Goal: Task Accomplishment & Management: Manage account settings

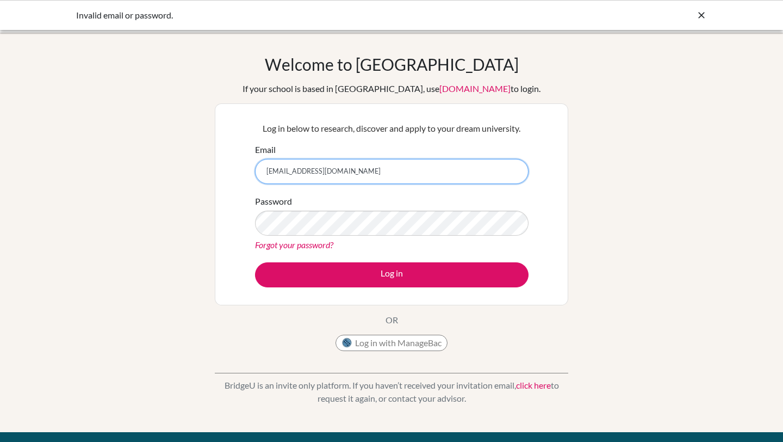
drag, startPoint x: 385, startPoint y: 170, endPoint x: 204, endPoint y: 166, distance: 181.1
click at [204, 166] on div "Welcome to BridgeU If your school is based in China, use app.bridge-u.com.cn to…" at bounding box center [391, 232] width 783 height 356
click at [288, 247] on link "Forgot your password?" at bounding box center [294, 244] width 78 height 10
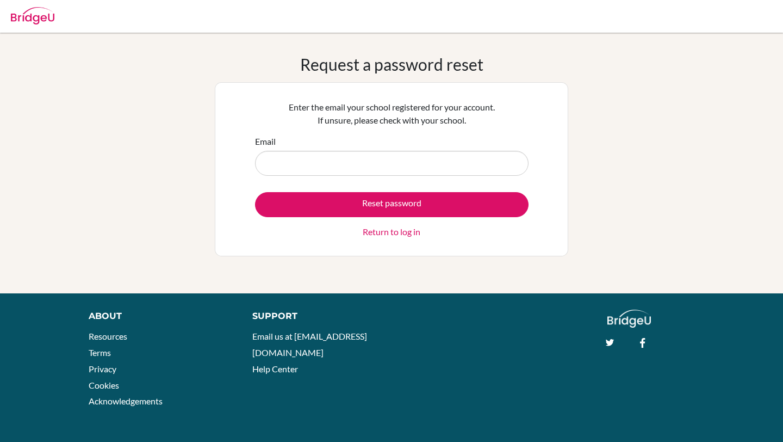
click at [335, 158] on input "Email" at bounding box center [391, 163] width 273 height 25
type input "iwencheng418@gmail.com"
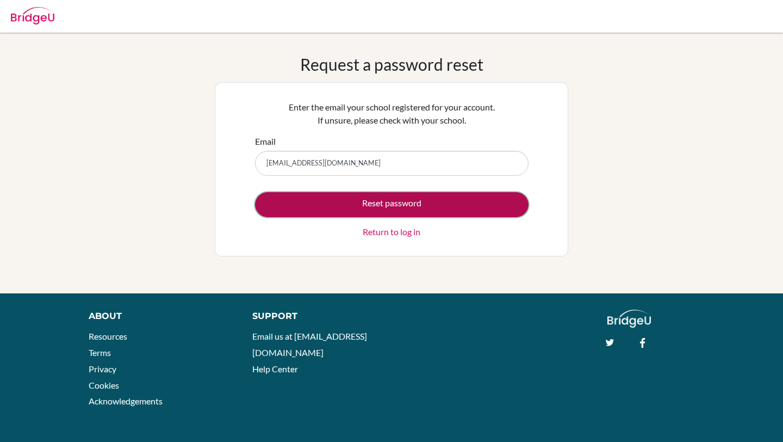
click at [325, 204] on button "Reset password" at bounding box center [391, 204] width 273 height 25
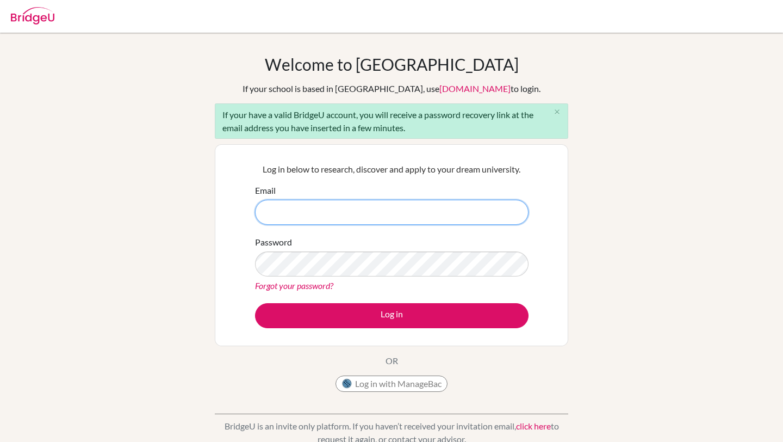
click at [284, 216] on input "Email" at bounding box center [391, 212] width 273 height 25
type input "[EMAIL_ADDRESS][DOMAIN_NAME]"
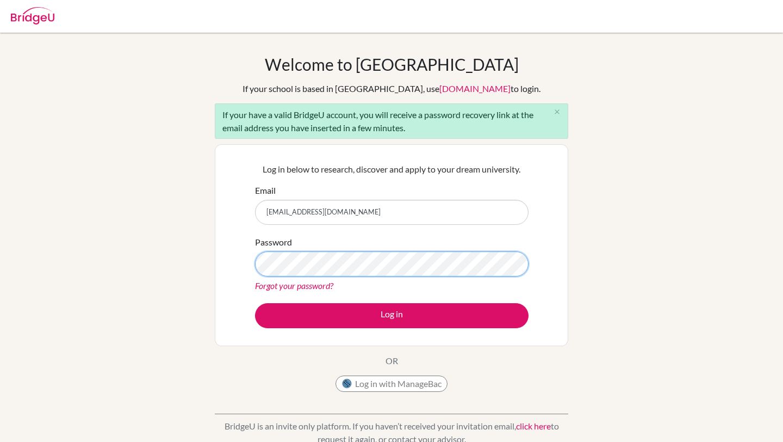
click at [255, 303] on button "Log in" at bounding box center [391, 315] width 273 height 25
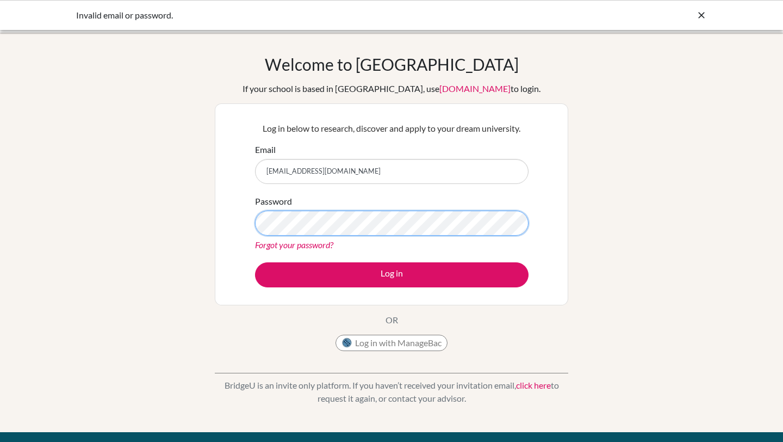
click at [255, 262] on button "Log in" at bounding box center [391, 274] width 273 height 25
click at [320, 246] on link "Forgot your password?" at bounding box center [294, 244] width 78 height 10
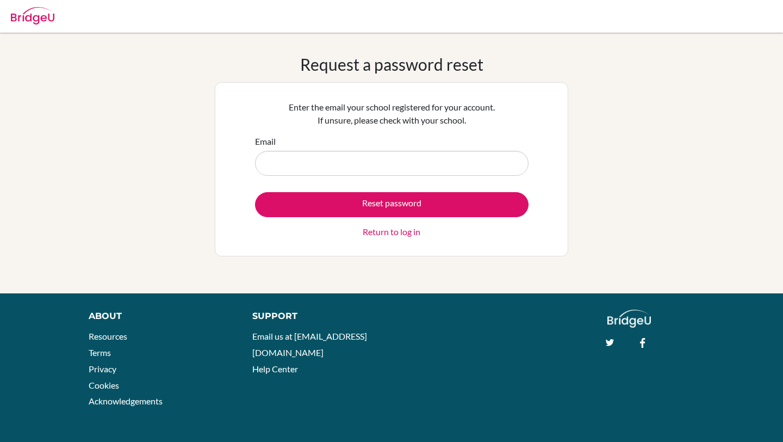
click at [318, 173] on input "Email" at bounding box center [391, 163] width 273 height 25
type input "iwencheng418@gmail.com"
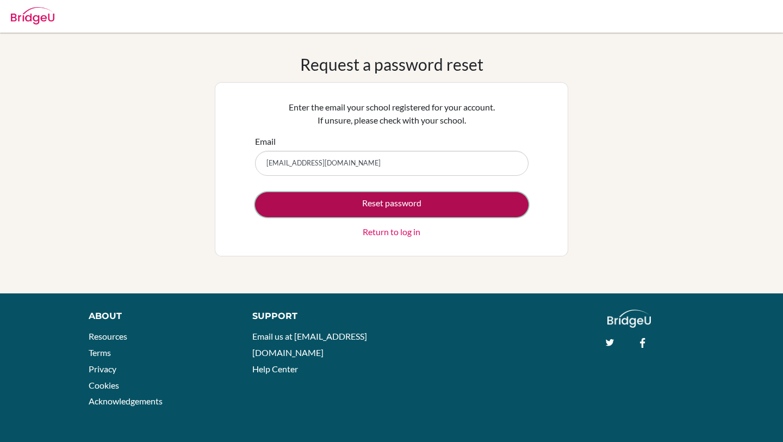
click at [322, 201] on button "Reset password" at bounding box center [391, 204] width 273 height 25
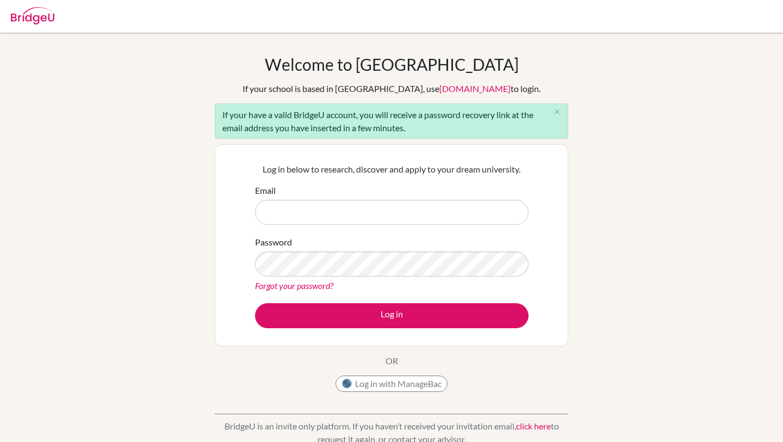
click at [316, 198] on div "Email" at bounding box center [391, 204] width 273 height 41
click at [318, 206] on input "Email" at bounding box center [391, 212] width 273 height 25
type input "[EMAIL_ADDRESS][DOMAIN_NAME]"
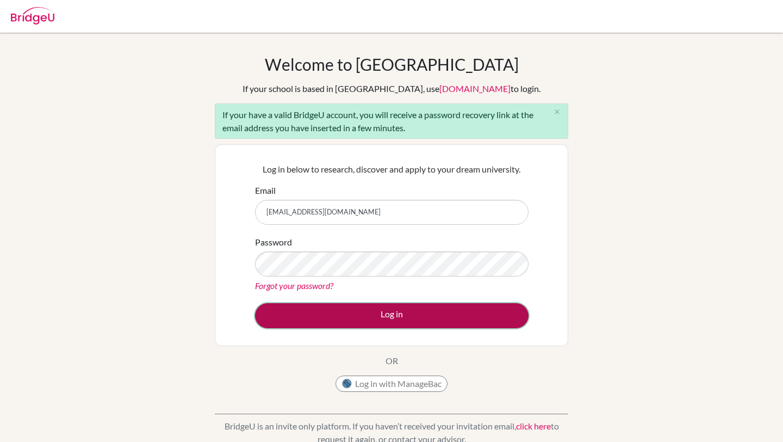
click at [333, 315] on button "Log in" at bounding box center [391, 315] width 273 height 25
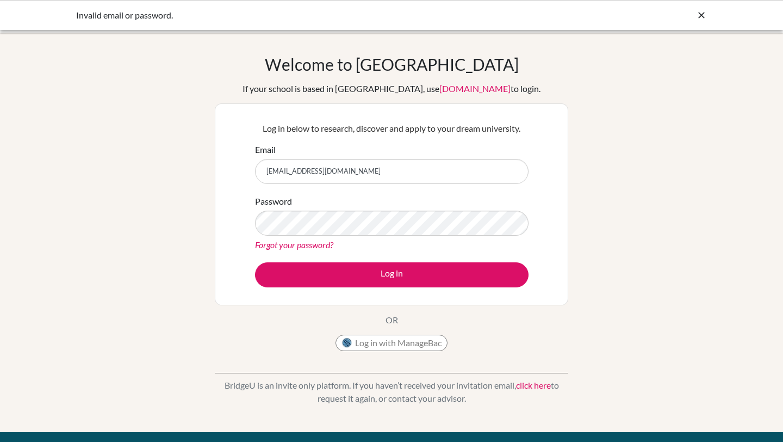
click at [338, 172] on input "iwencheng418@gmail.com" at bounding box center [391, 171] width 273 height 25
drag, startPoint x: 364, startPoint y: 172, endPoint x: 259, endPoint y: 172, distance: 104.4
click at [259, 172] on input "iwencheng418@gmail.com" at bounding box center [391, 171] width 273 height 25
type input "icheng@ans.edu.ni"
click at [308, 245] on link "Forgot your password?" at bounding box center [294, 244] width 78 height 10
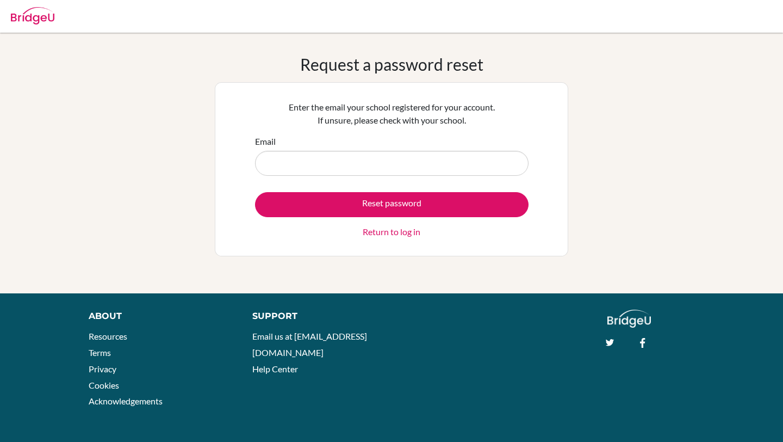
click at [309, 171] on input "Email" at bounding box center [391, 163] width 273 height 25
type input "[EMAIL_ADDRESS][DOMAIN_NAME]"
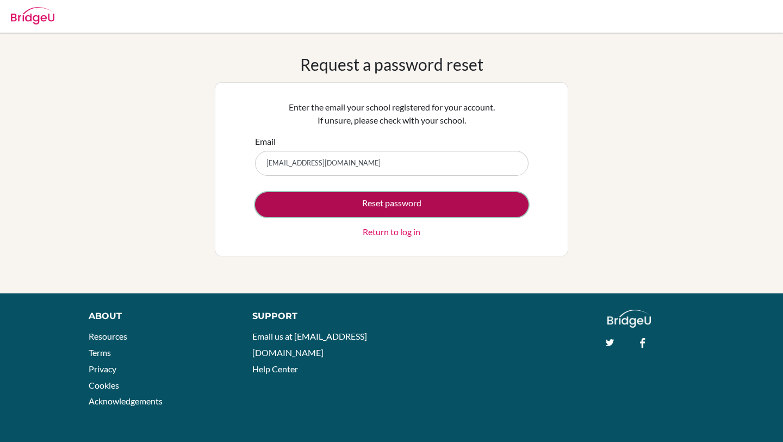
click at [318, 194] on button "Reset password" at bounding box center [391, 204] width 273 height 25
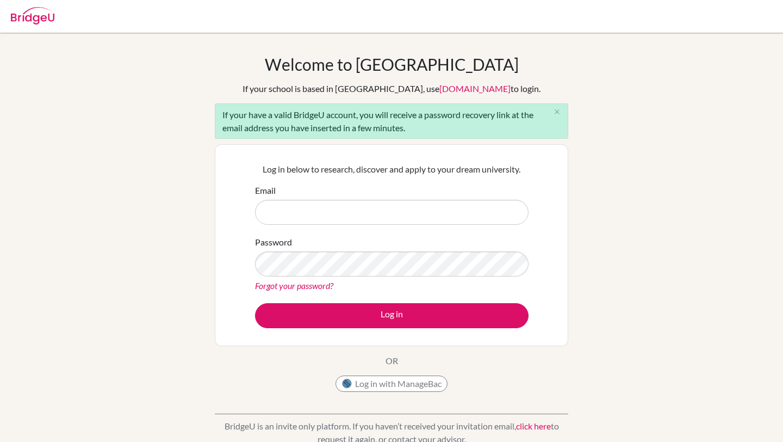
click at [344, 208] on input "Email" at bounding box center [391, 212] width 273 height 25
type input "[EMAIL_ADDRESS][DOMAIN_NAME]"
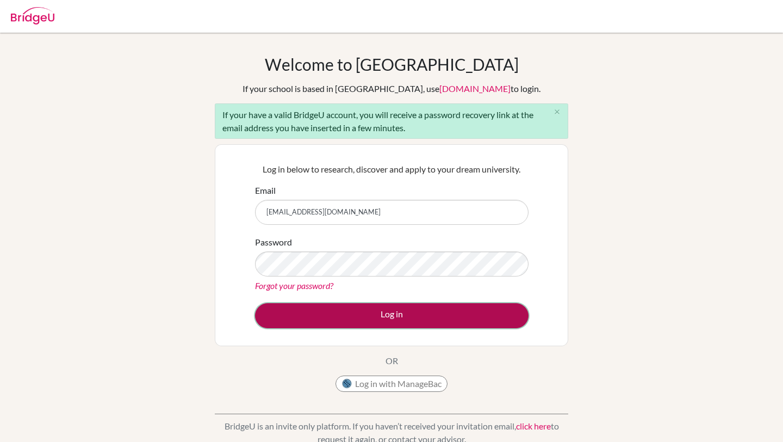
click at [335, 316] on button "Log in" at bounding box center [391, 315] width 273 height 25
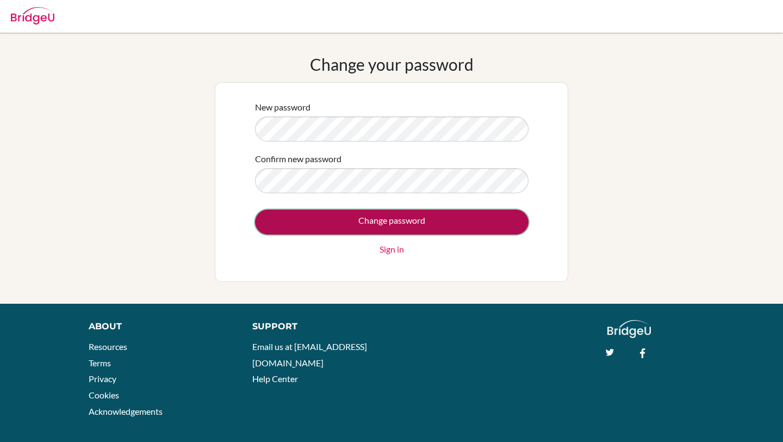
click at [350, 216] on input "Change password" at bounding box center [391, 221] width 273 height 25
